Goal: Task Accomplishment & Management: Manage account settings

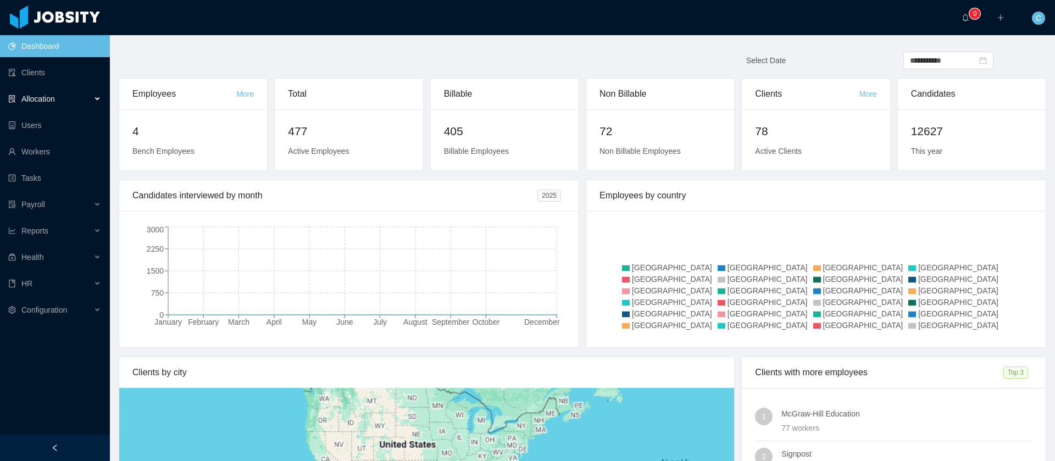
click at [37, 104] on div "Allocation" at bounding box center [55, 99] width 110 height 22
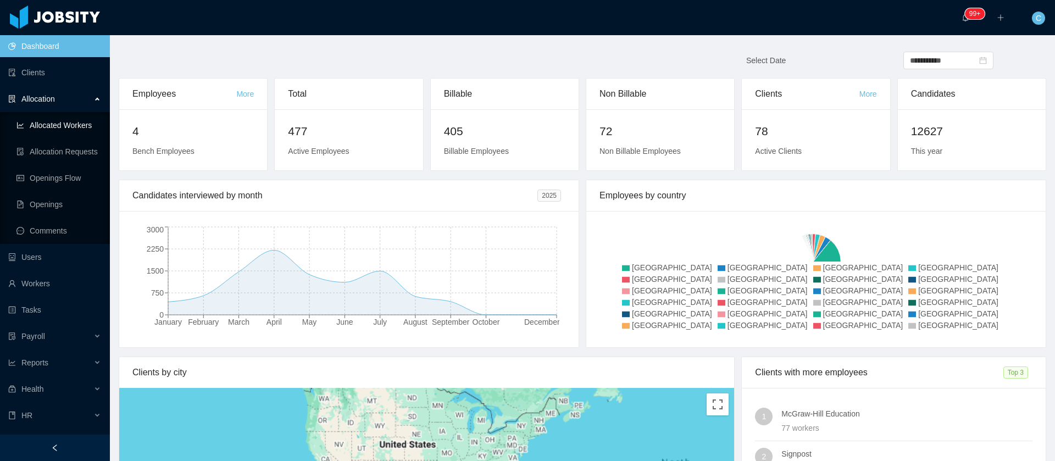
click at [65, 121] on link "Allocated Workers" at bounding box center [58, 125] width 85 height 22
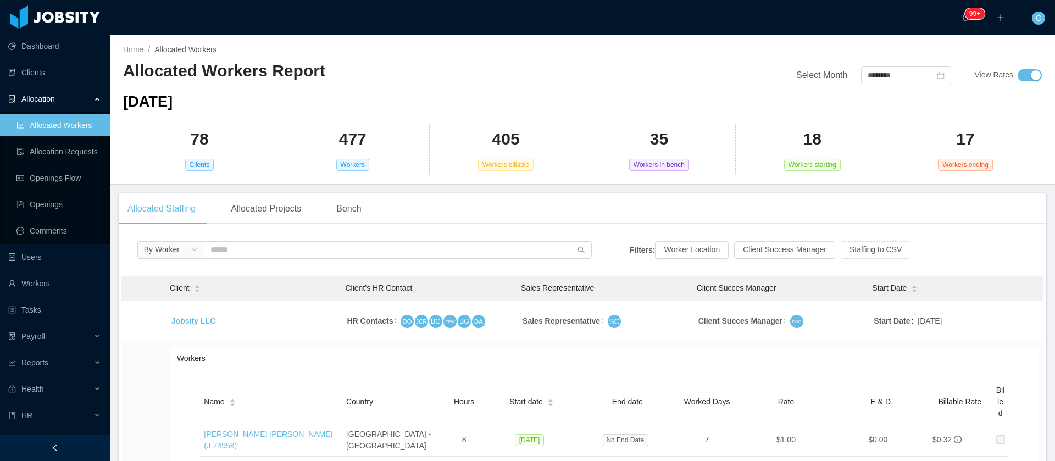
click at [143, 174] on div "78 Clients" at bounding box center [199, 150] width 153 height 52
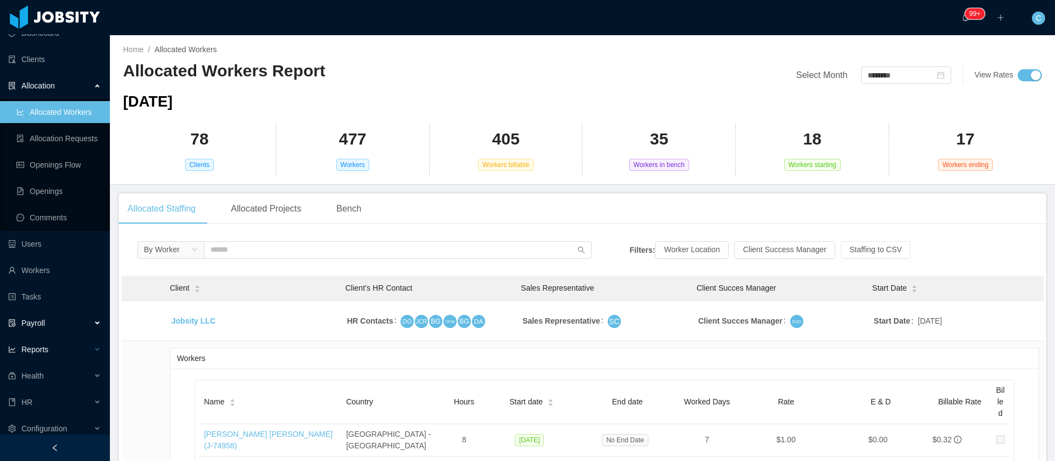
scroll to position [20, 0]
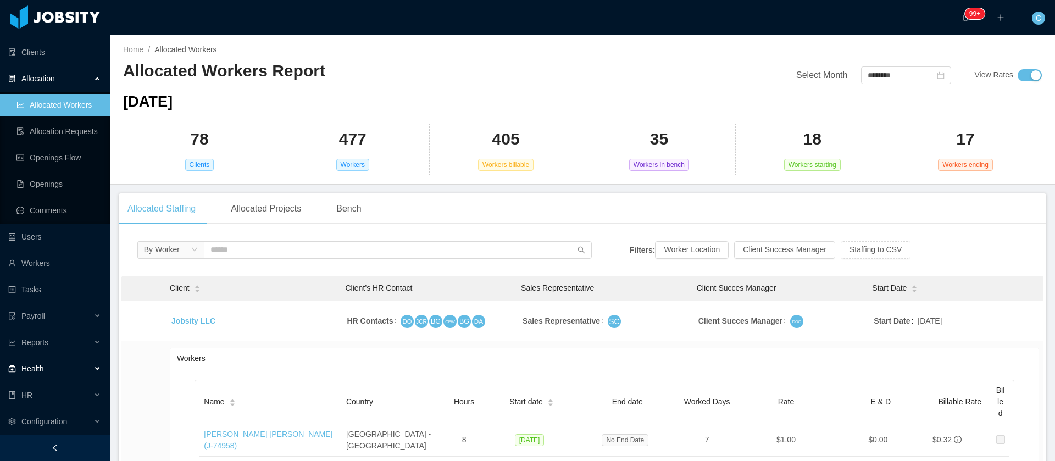
click at [52, 377] on div "Health" at bounding box center [55, 369] width 110 height 22
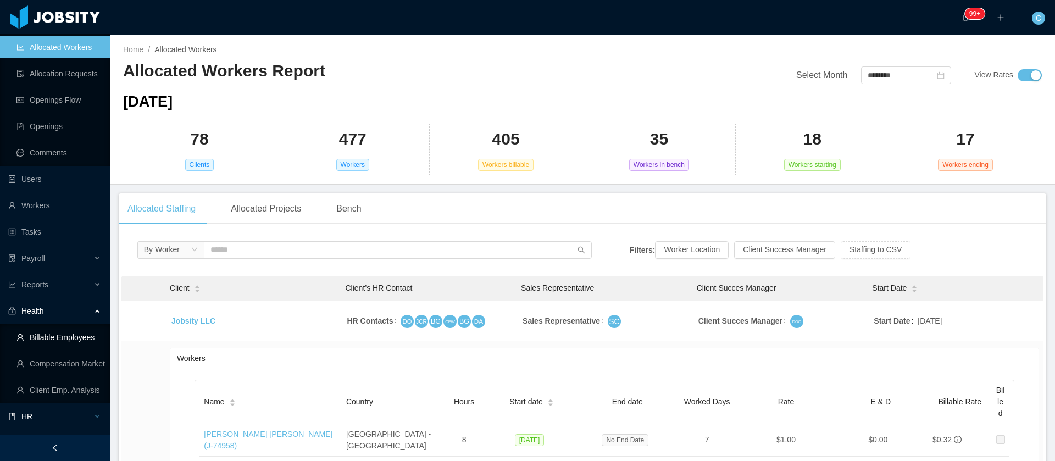
scroll to position [99, 0]
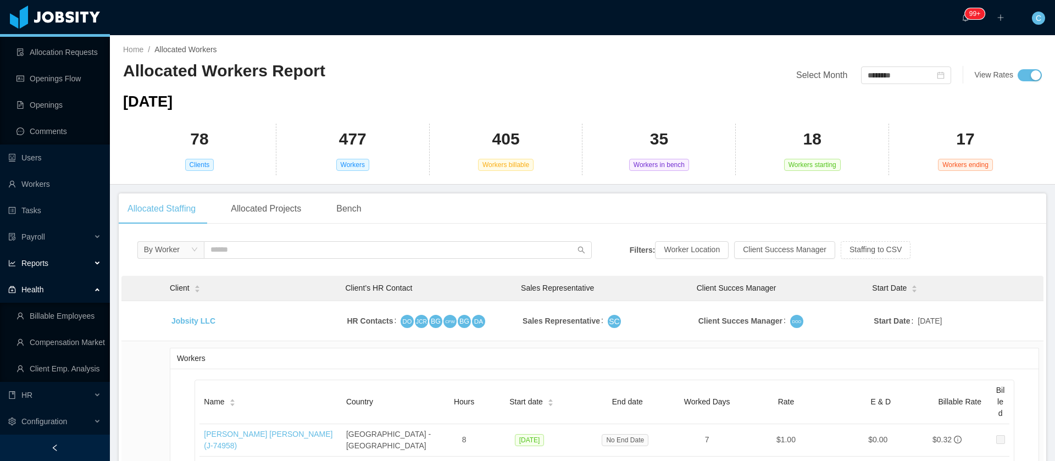
click at [32, 259] on span "Reports" at bounding box center [34, 263] width 27 height 9
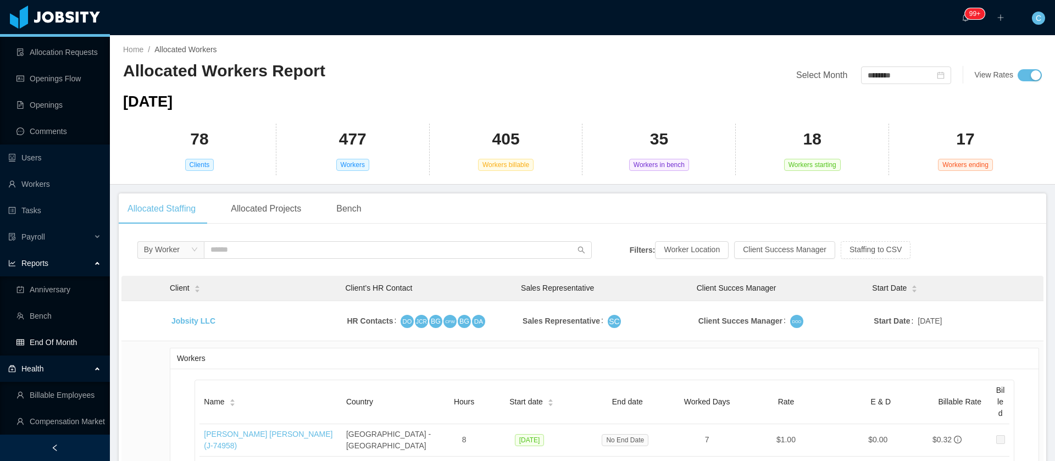
click at [58, 338] on link "End Of Month" at bounding box center [58, 342] width 85 height 22
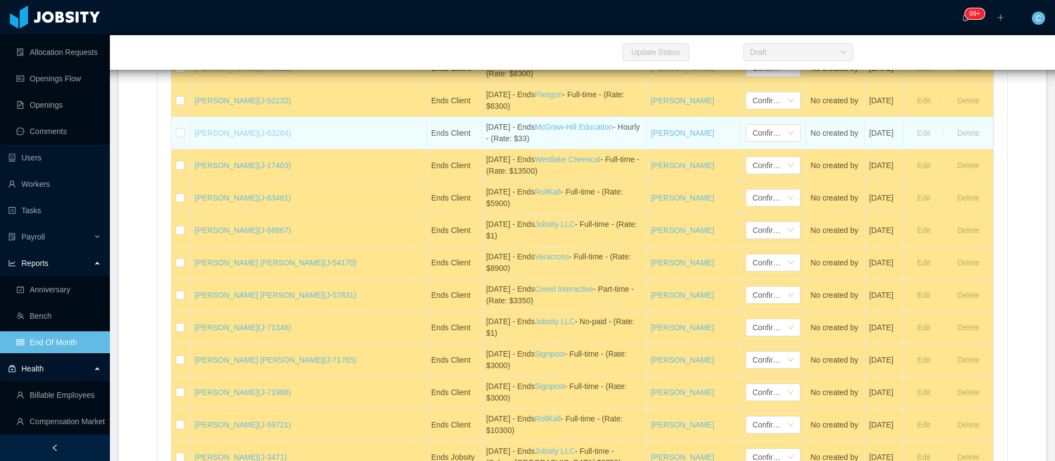
scroll to position [3877, 0]
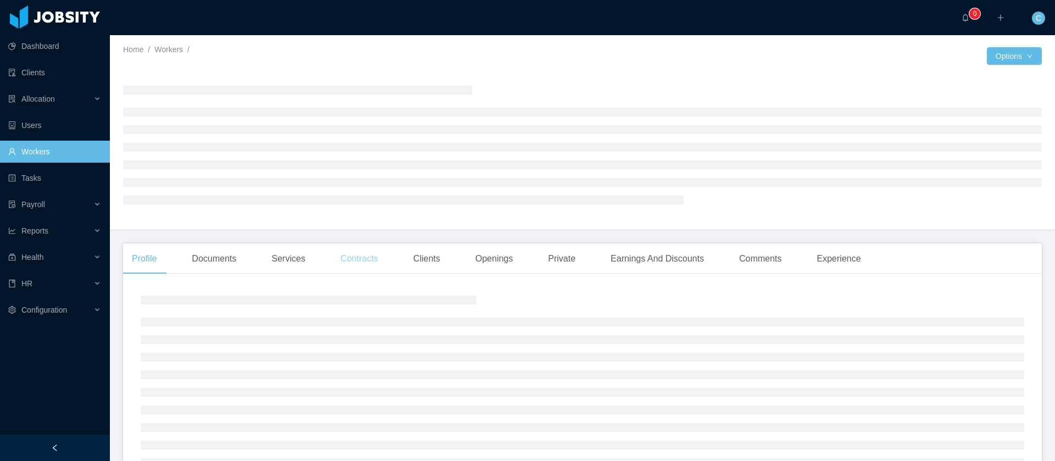
click at [354, 258] on div "Contracts" at bounding box center [359, 258] width 55 height 31
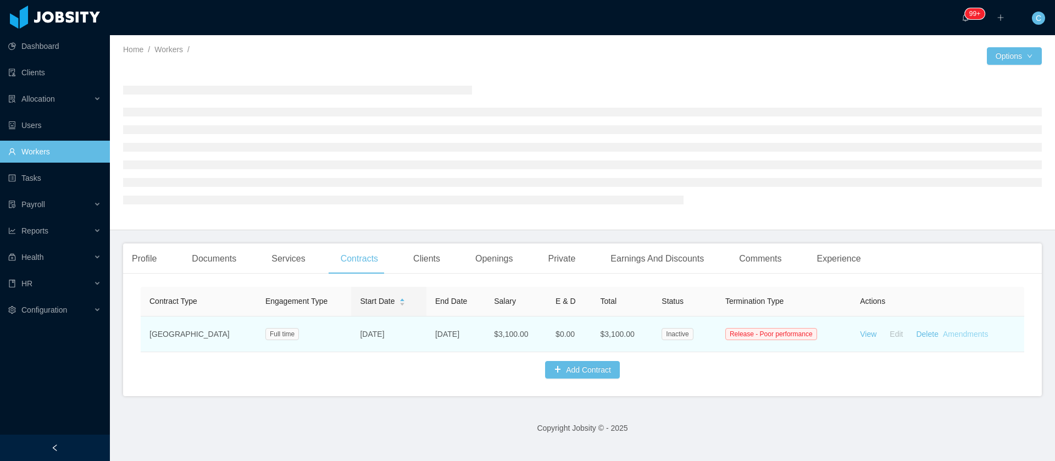
click at [964, 333] on link "Amendments" at bounding box center [965, 334] width 45 height 9
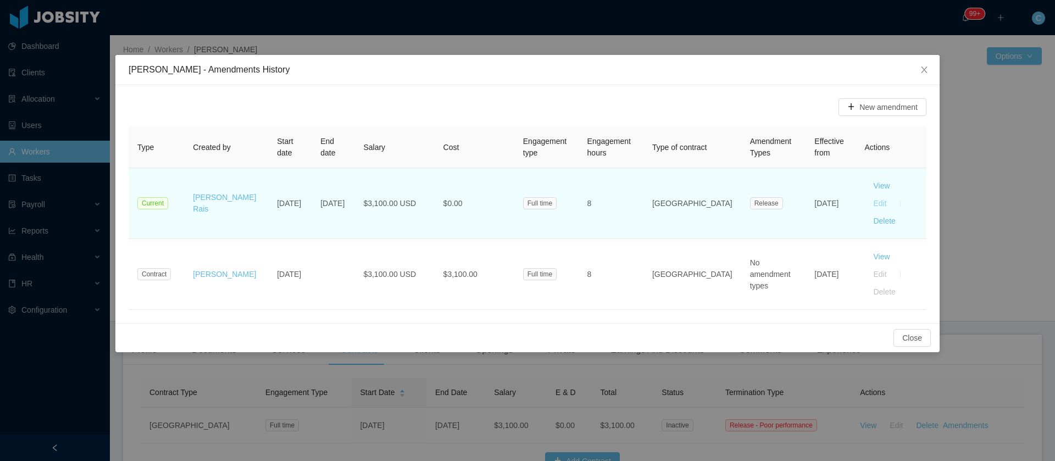
click at [895, 194] on button "Edit" at bounding box center [879, 203] width 31 height 18
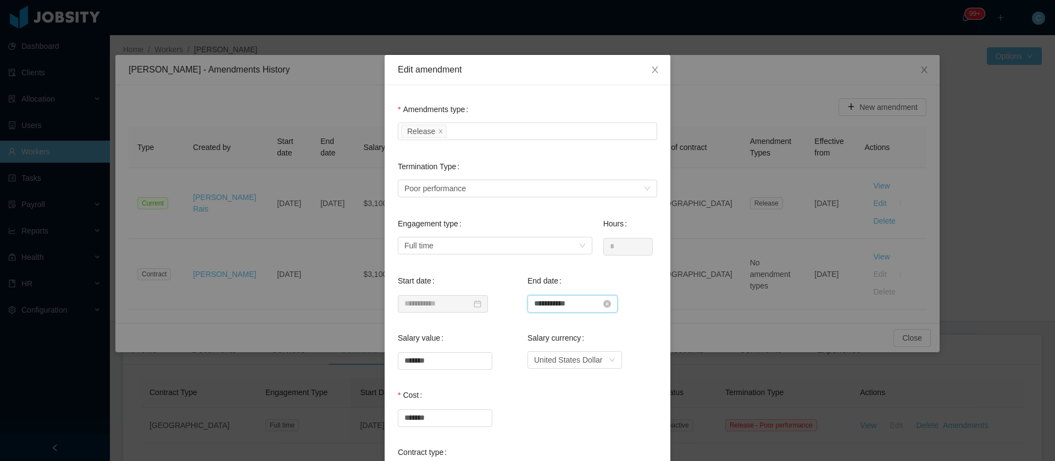
click at [569, 304] on input "**********" at bounding box center [572, 304] width 90 height 18
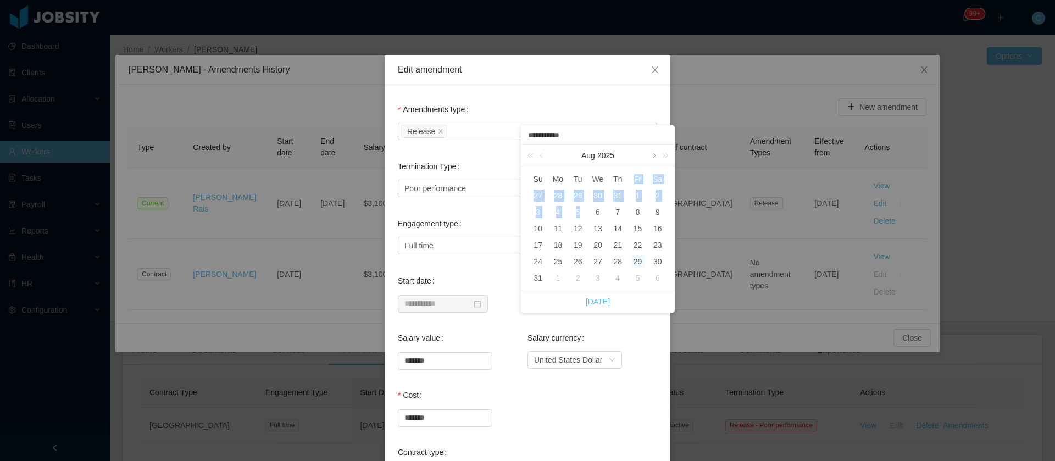
drag, startPoint x: 580, startPoint y: 218, endPoint x: 653, endPoint y: 152, distance: 98.0
click at [626, 179] on table "Su Mo Tu We Th Fr Sa 27 28 29 30 31 1 2 3 4 5 6 7 8 9 10 11 12 13 14 15 16 17 1…" at bounding box center [598, 228] width 140 height 115
click at [658, 157] on link at bounding box center [663, 155] width 14 height 22
click at [534, 157] on link at bounding box center [532, 155] width 14 height 22
click at [656, 159] on link at bounding box center [663, 155] width 14 height 22
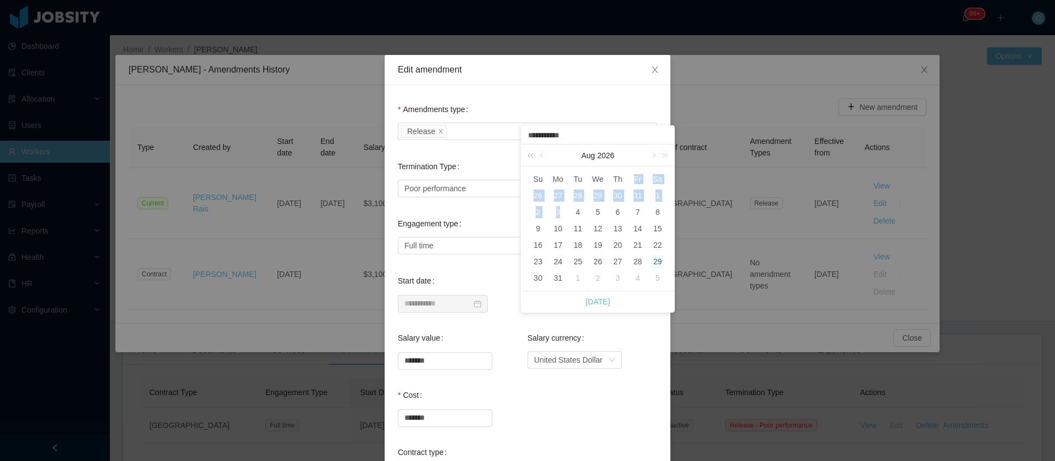
click at [527, 157] on link at bounding box center [532, 155] width 14 height 22
click at [665, 155] on link at bounding box center [663, 155] width 14 height 22
click at [535, 157] on link at bounding box center [532, 155] width 14 height 22
click at [596, 307] on link "Today" at bounding box center [598, 301] width 24 height 21
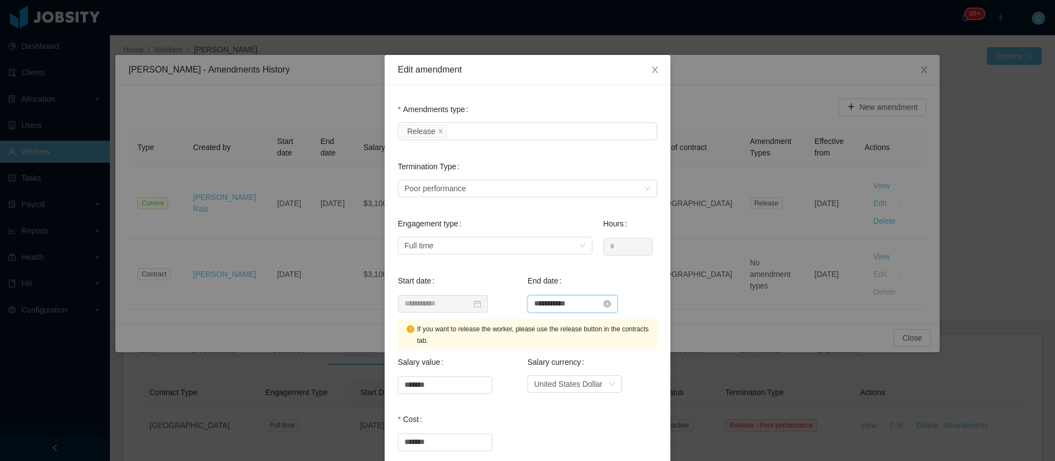
click at [584, 302] on input "**********" at bounding box center [572, 304] width 90 height 18
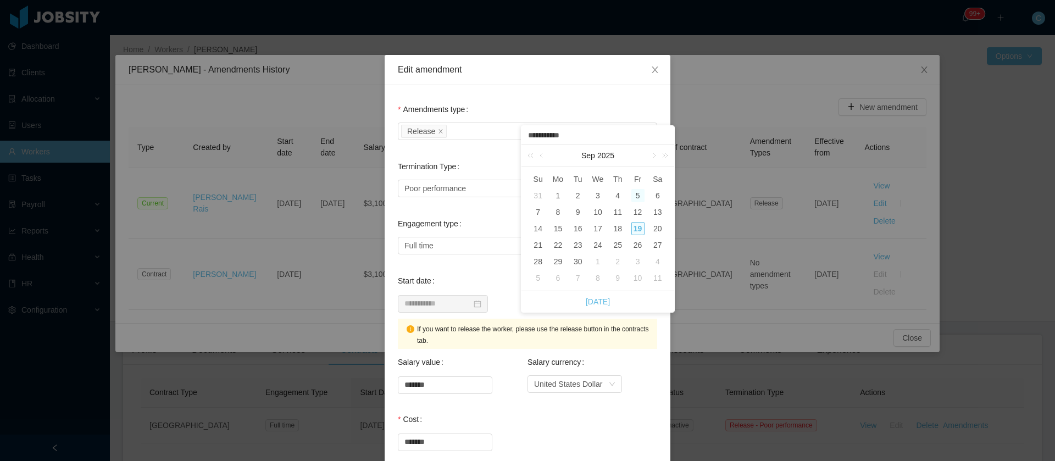
click at [636, 194] on div "5" at bounding box center [637, 195] width 13 height 13
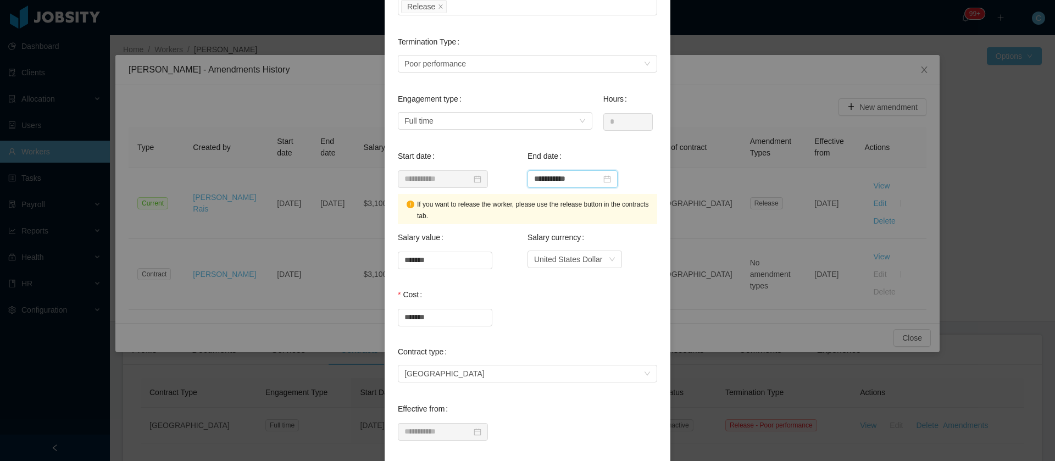
scroll to position [372, 0]
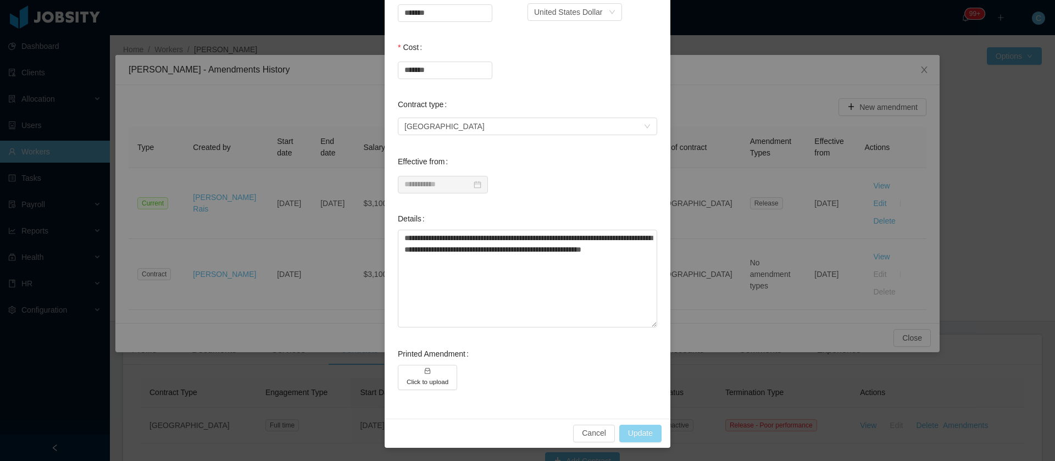
click at [633, 430] on button "Update" at bounding box center [640, 434] width 42 height 18
type input "**********"
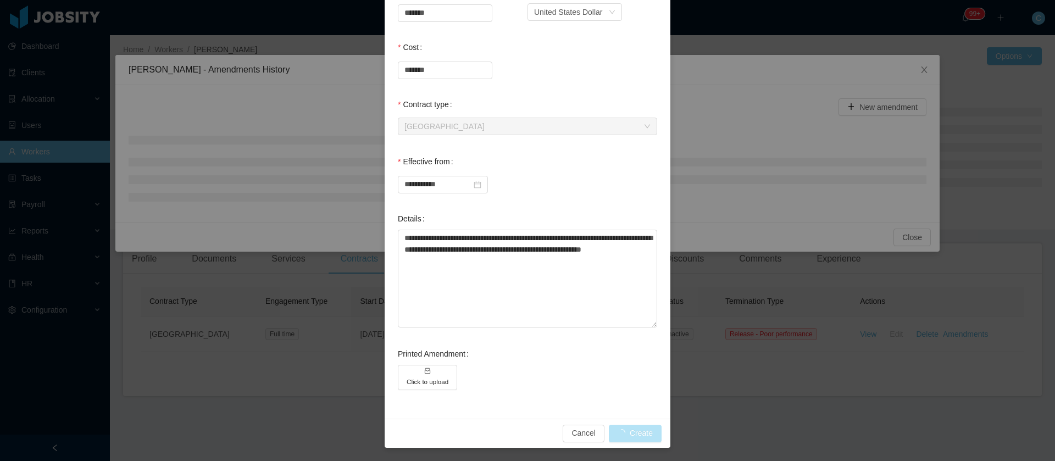
scroll to position [236, 0]
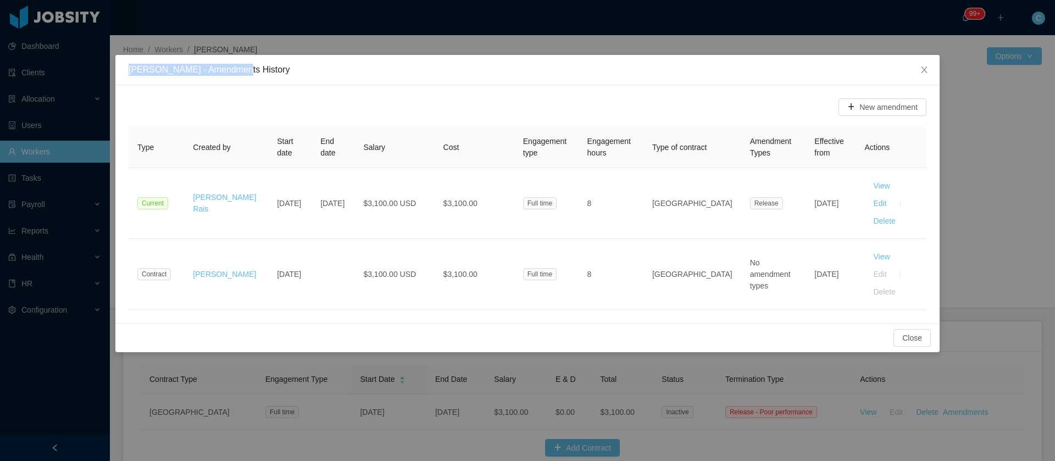
drag, startPoint x: 130, startPoint y: 70, endPoint x: 230, endPoint y: 69, distance: 100.0
click at [230, 69] on div "Agustin Ariel Bustamante - Amendments History" at bounding box center [528, 70] width 798 height 12
copy div "[PERSON_NAME]"
click at [920, 68] on span "Close" at bounding box center [924, 70] width 31 height 31
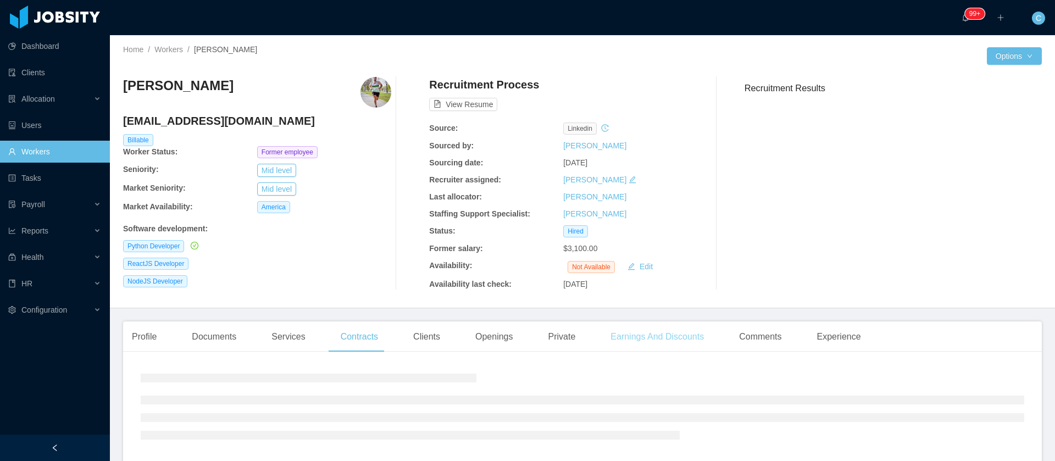
click at [655, 333] on div "Earnings And Discounts" at bounding box center [657, 336] width 111 height 31
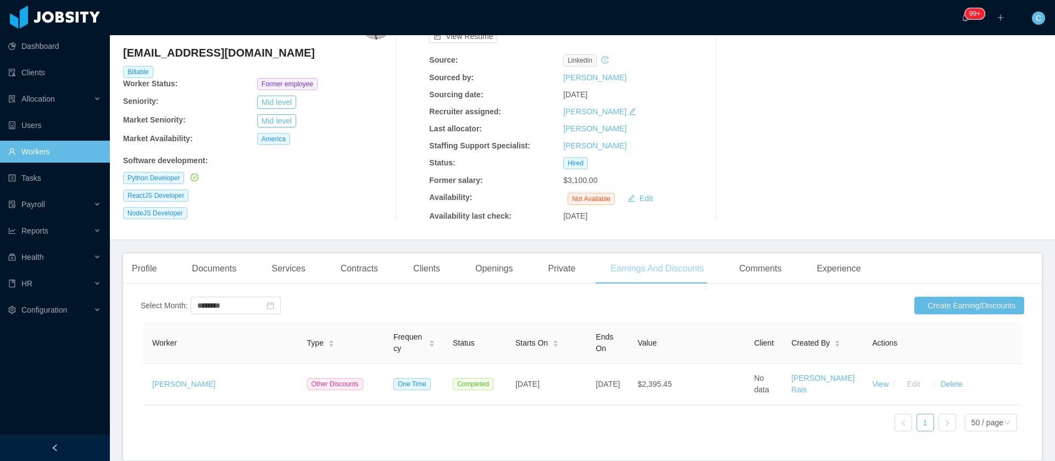
scroll to position [143, 0]
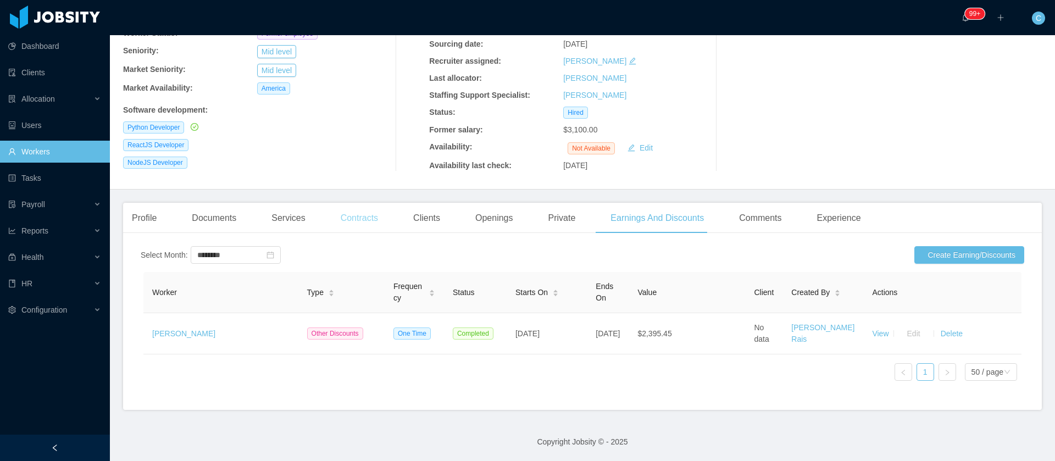
click at [339, 203] on div "Contracts" at bounding box center [359, 218] width 55 height 31
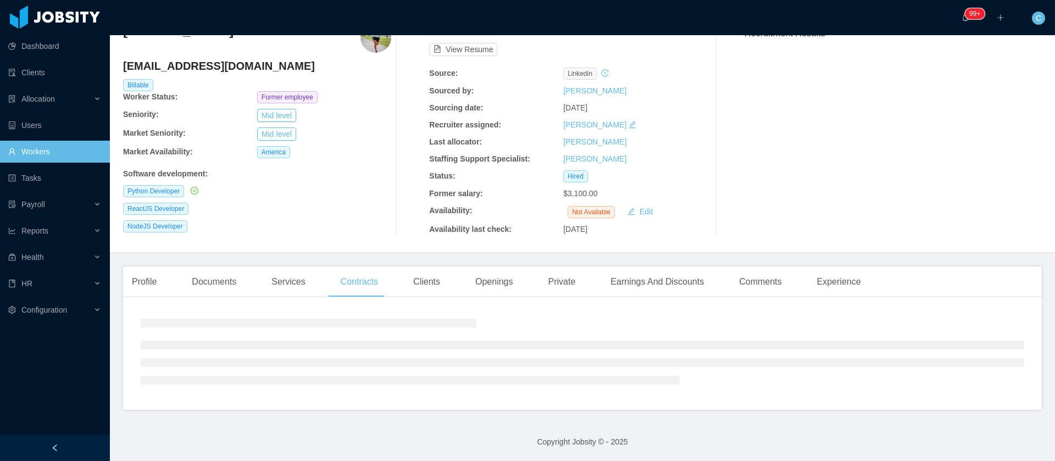
scroll to position [77, 0]
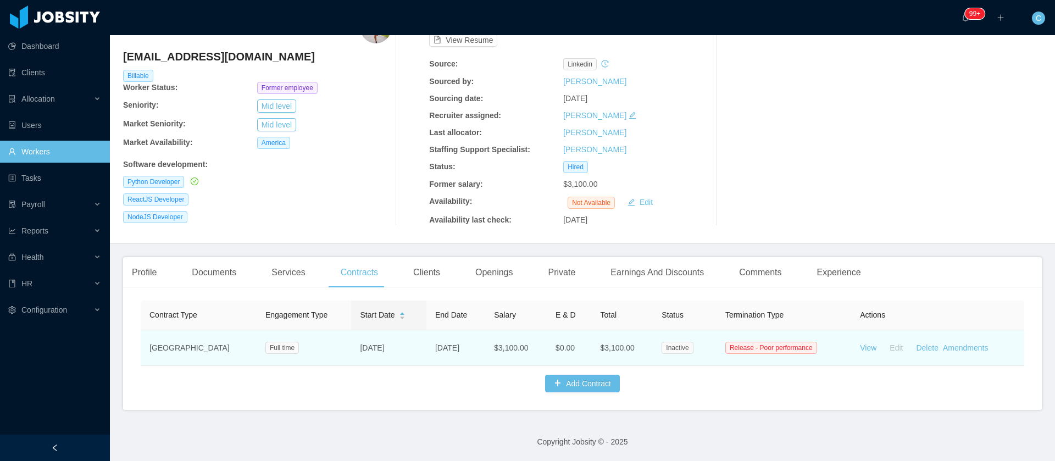
click at [954, 341] on td "View Edit Delete Amendments" at bounding box center [937, 348] width 173 height 36
click at [955, 343] on link "Amendments" at bounding box center [965, 347] width 45 height 9
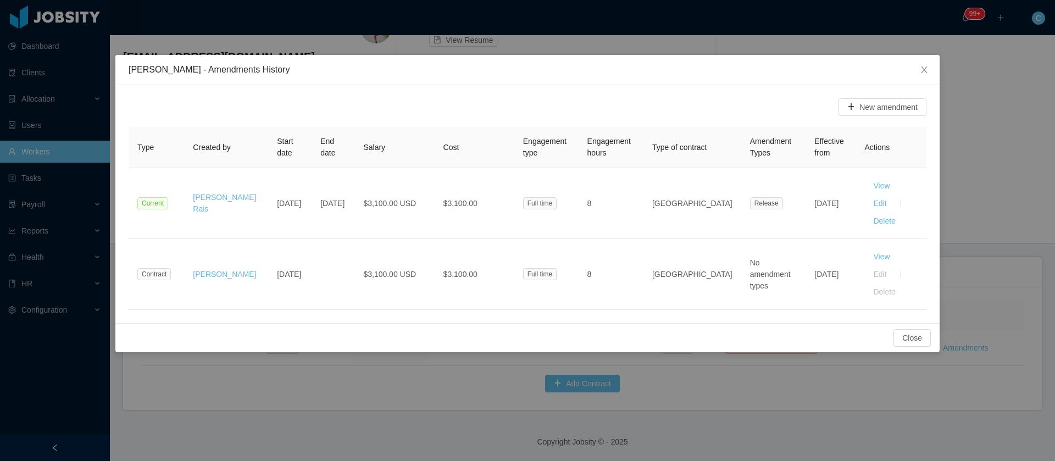
click at [120, 368] on div "Agustin Ariel Bustamante - Amendments History New amendment Type Created by Sta…" at bounding box center [527, 230] width 1055 height 461
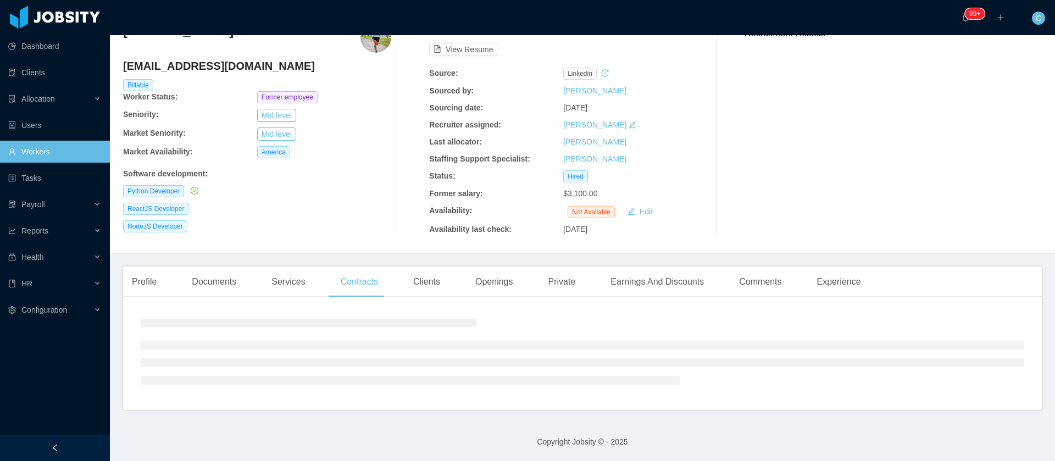
scroll to position [0, 0]
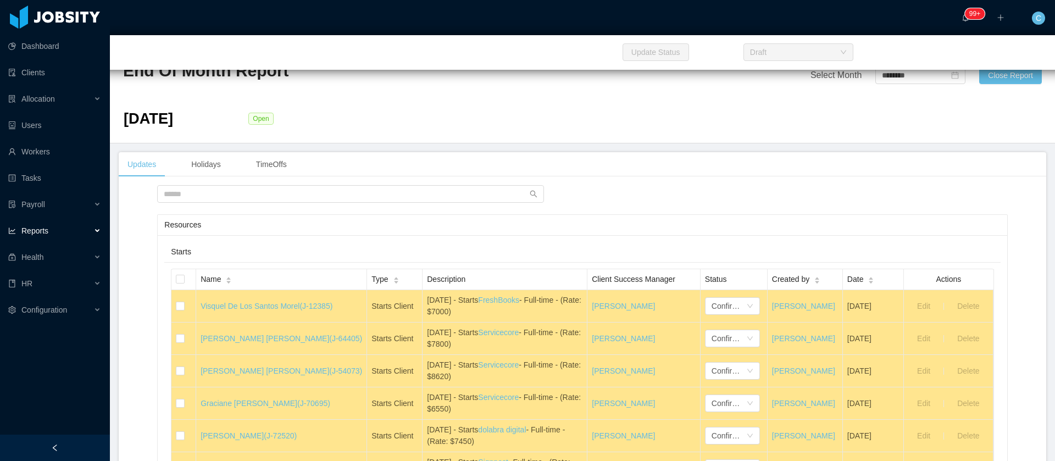
scroll to position [2172, 0]
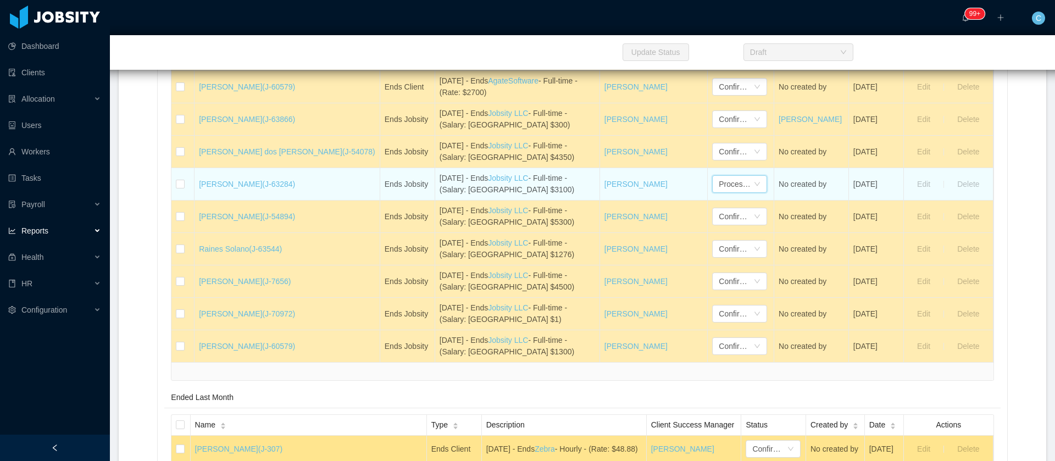
click at [719, 192] on div "Processed" at bounding box center [736, 184] width 35 height 16
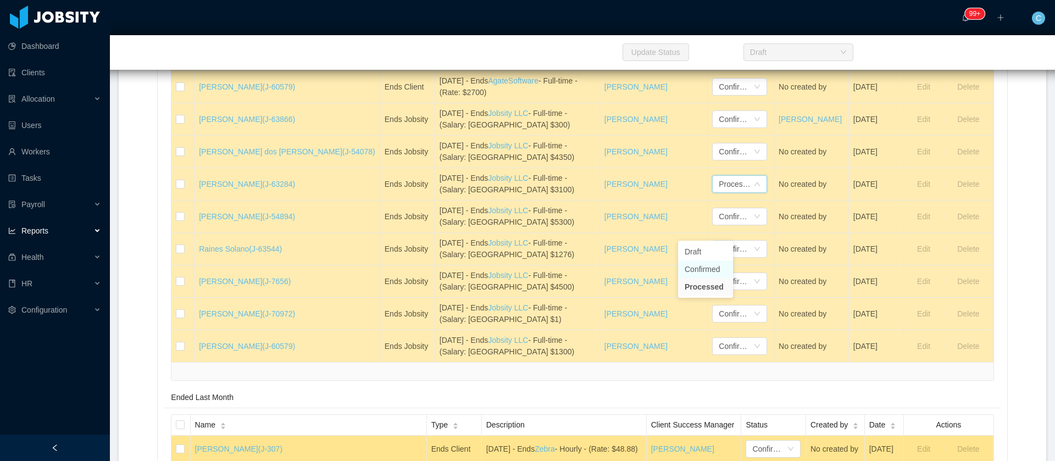
click at [700, 266] on li "Confirmed" at bounding box center [705, 269] width 55 height 18
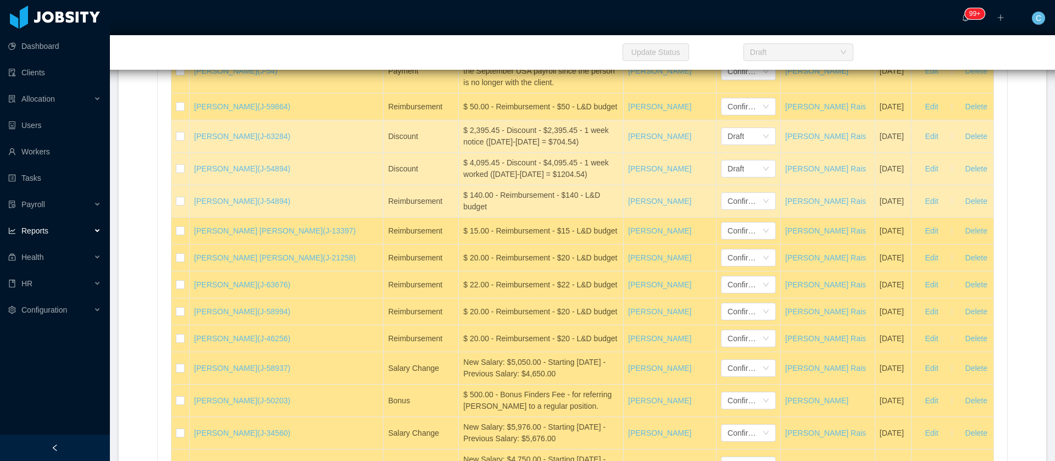
scroll to position [23685, 0]
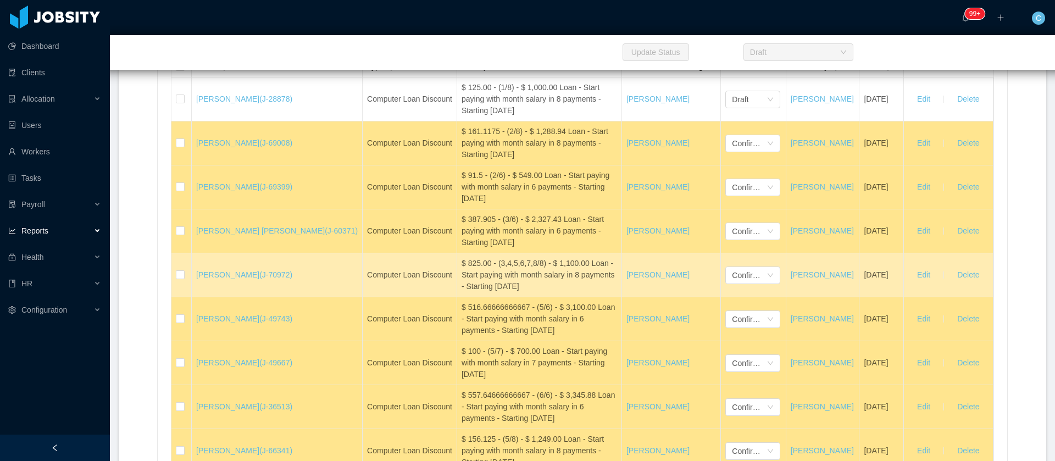
click at [344, 49] on div "Computer Financing" at bounding box center [582, 39] width 822 height 20
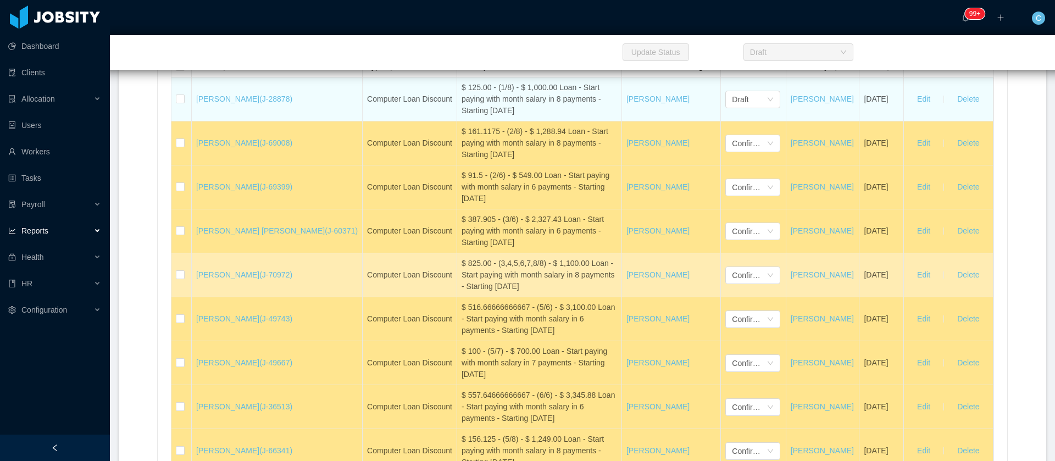
click at [859, 121] on td "[DATE]" at bounding box center [881, 99] width 44 height 44
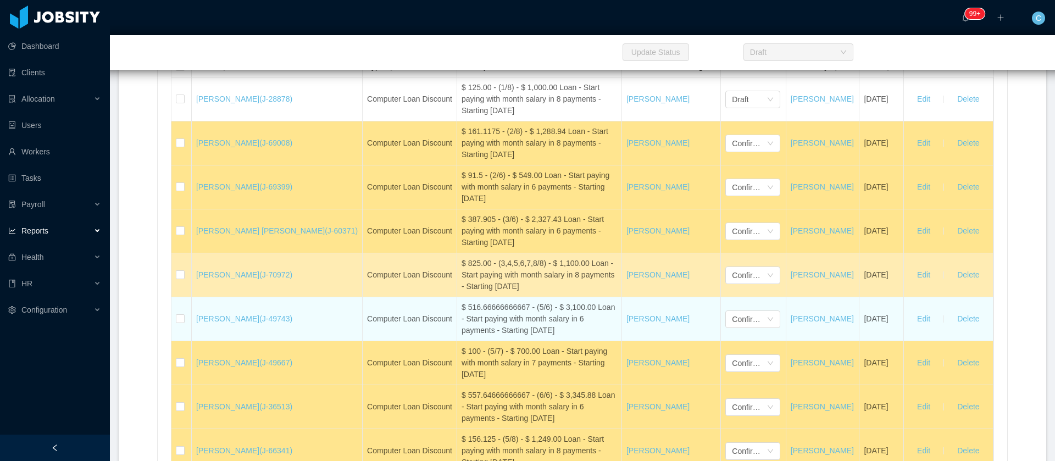
copy td "[DATE]"
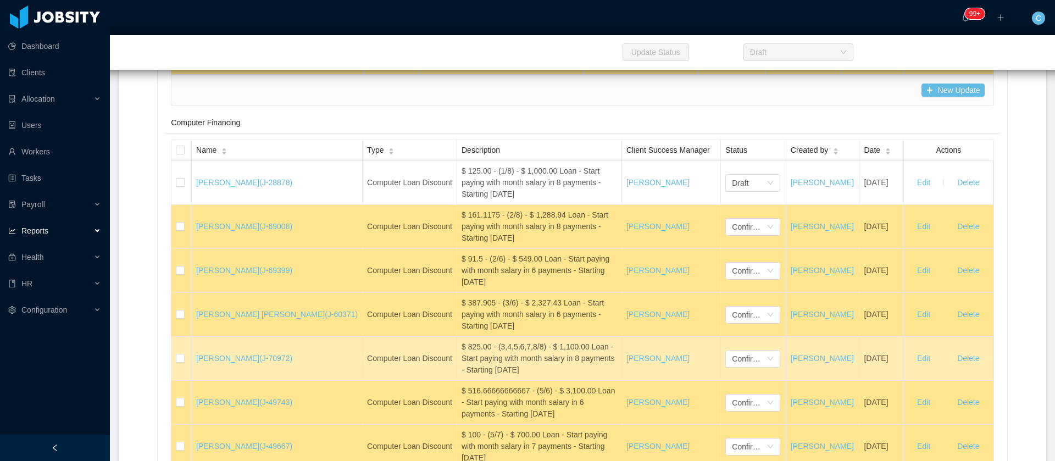
scroll to position [23521, 0]
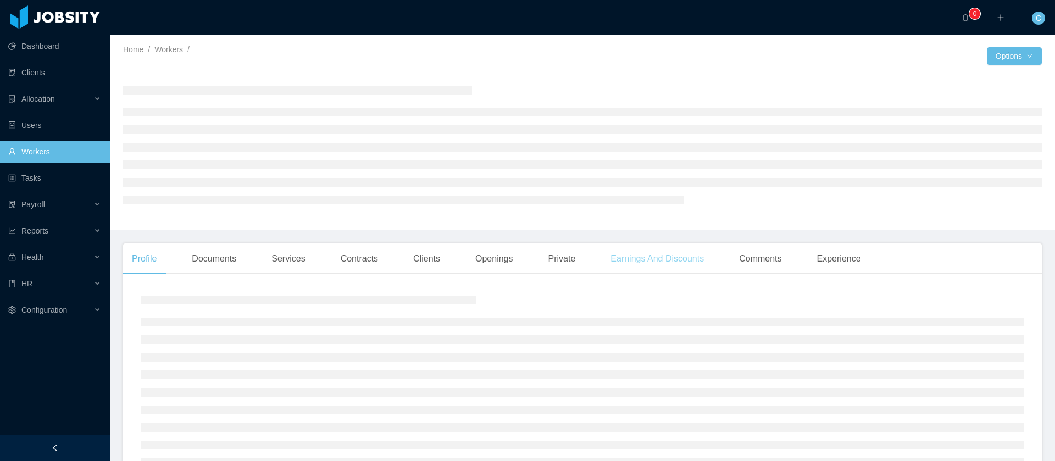
click at [685, 270] on div "Earnings And Discounts" at bounding box center [657, 258] width 111 height 31
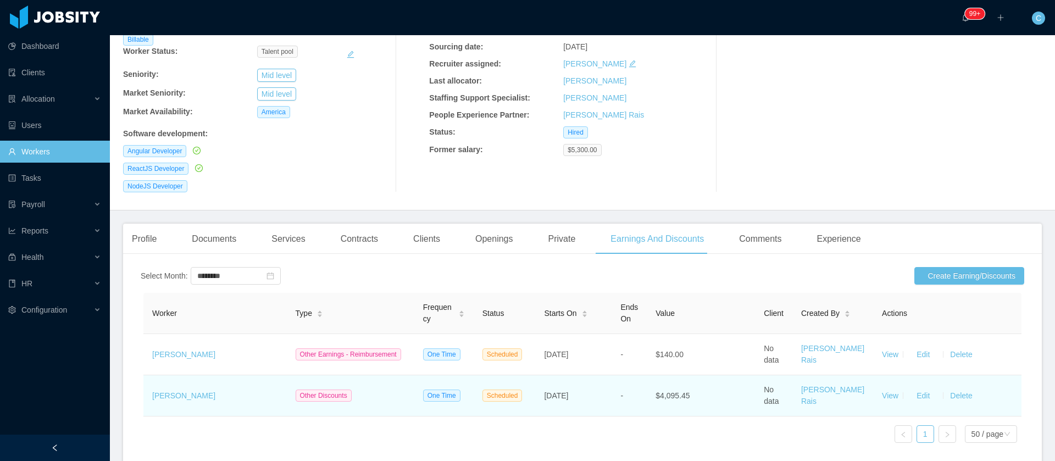
scroll to position [198, 0]
